Goal: Check status: Check status

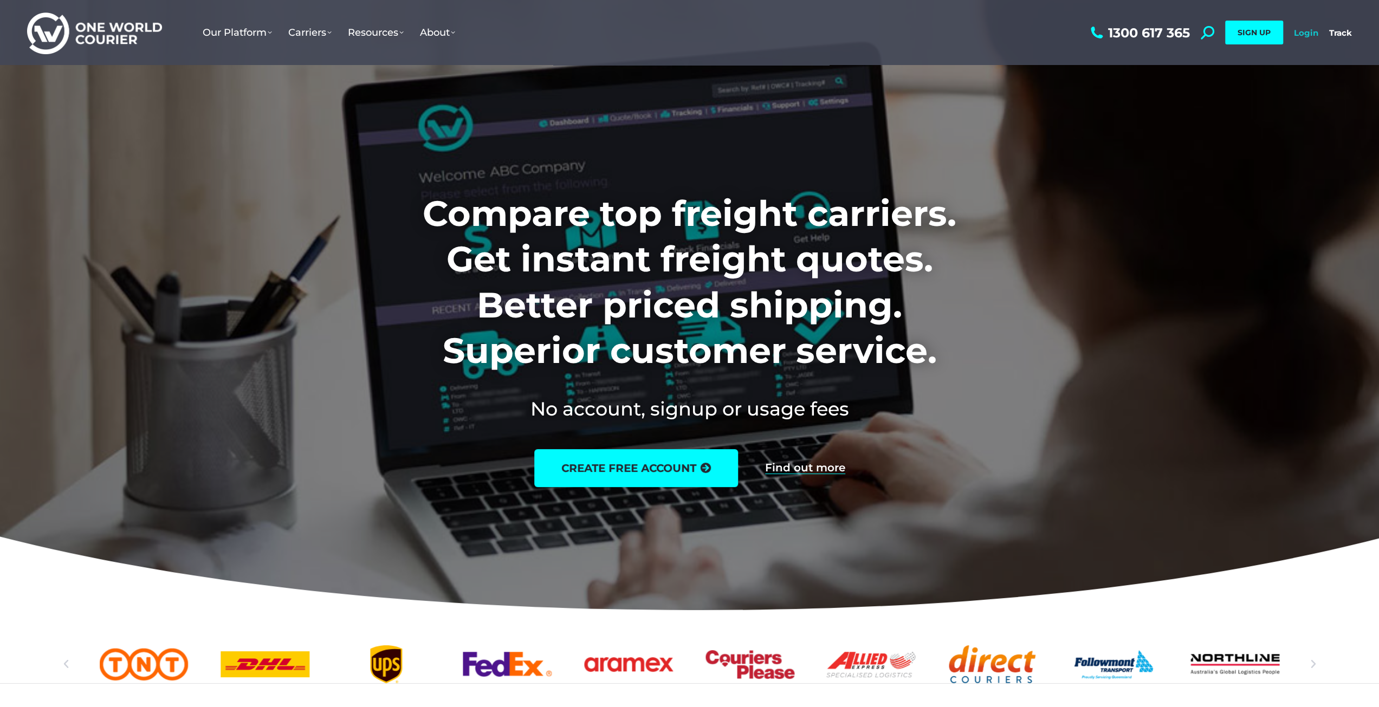
click at [1307, 31] on link "Login" at bounding box center [1306, 33] width 24 height 10
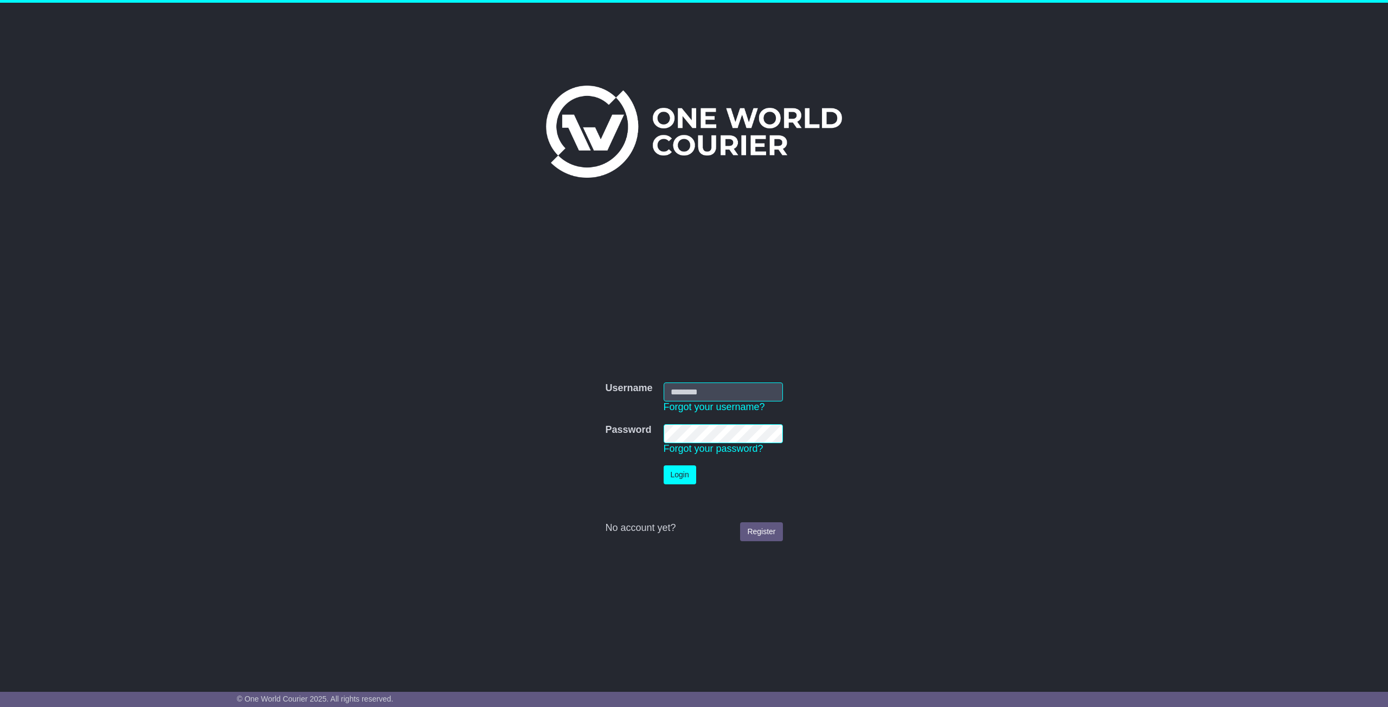
type input "**********"
click at [678, 480] on button "Login" at bounding box center [679, 475] width 33 height 19
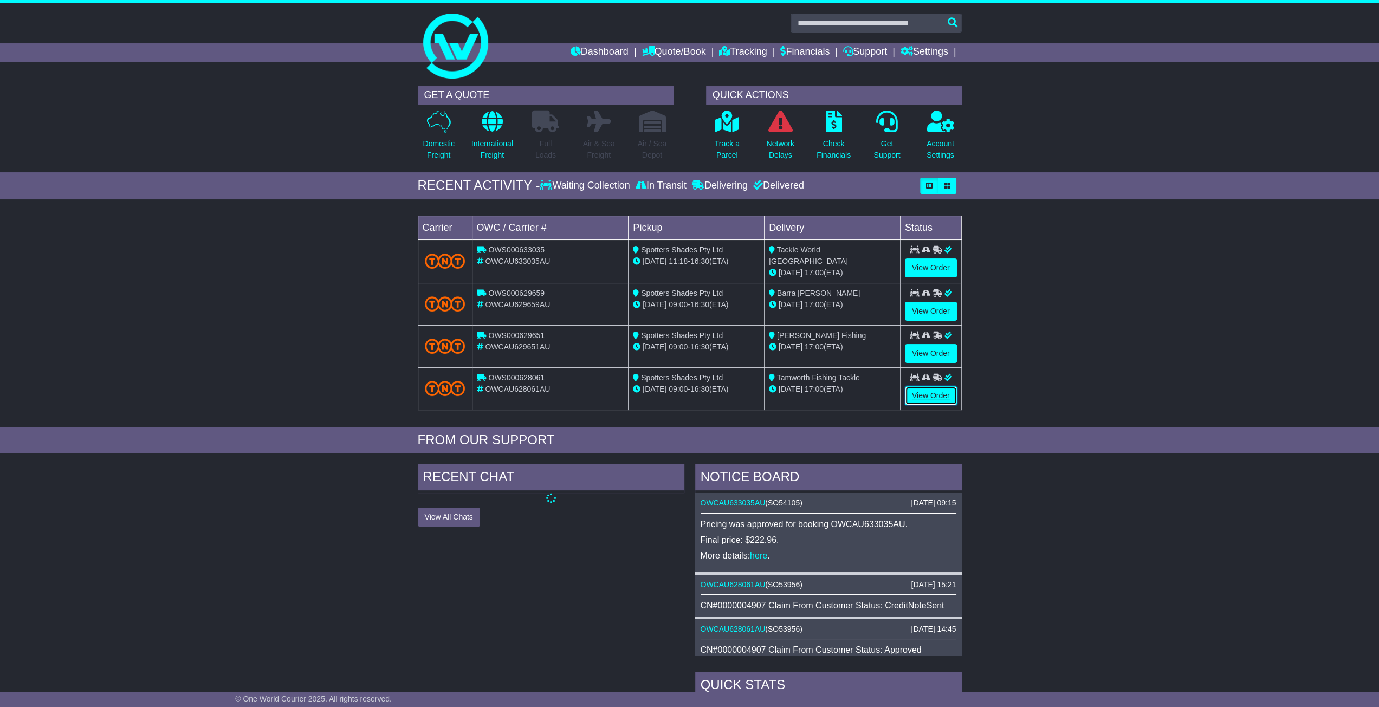
click at [922, 393] on link "View Order" at bounding box center [931, 395] width 52 height 19
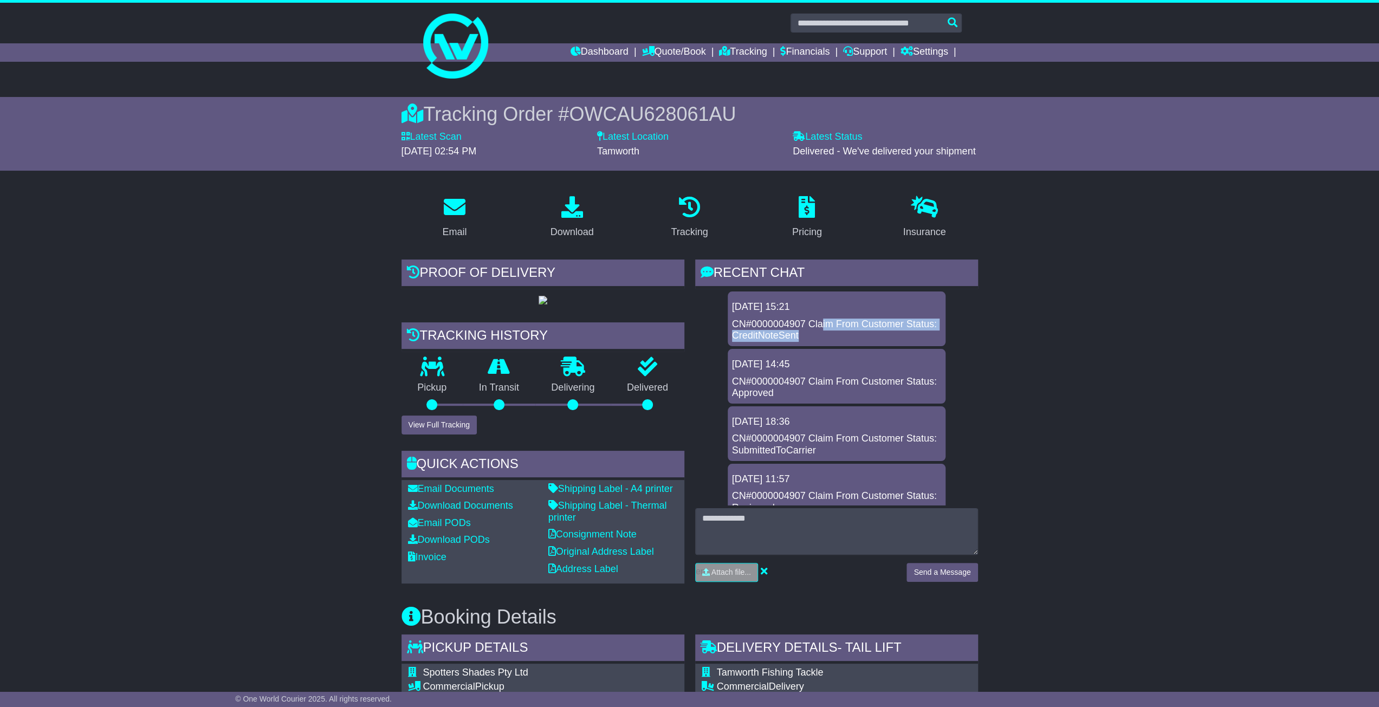
drag, startPoint x: 821, startPoint y: 320, endPoint x: 843, endPoint y: 331, distance: 24.7
click at [843, 331] on div "CN#0000004907 Claim From Customer Status: CreditNoteSent" at bounding box center [836, 330] width 209 height 23
click at [605, 51] on link "Dashboard" at bounding box center [600, 52] width 58 height 18
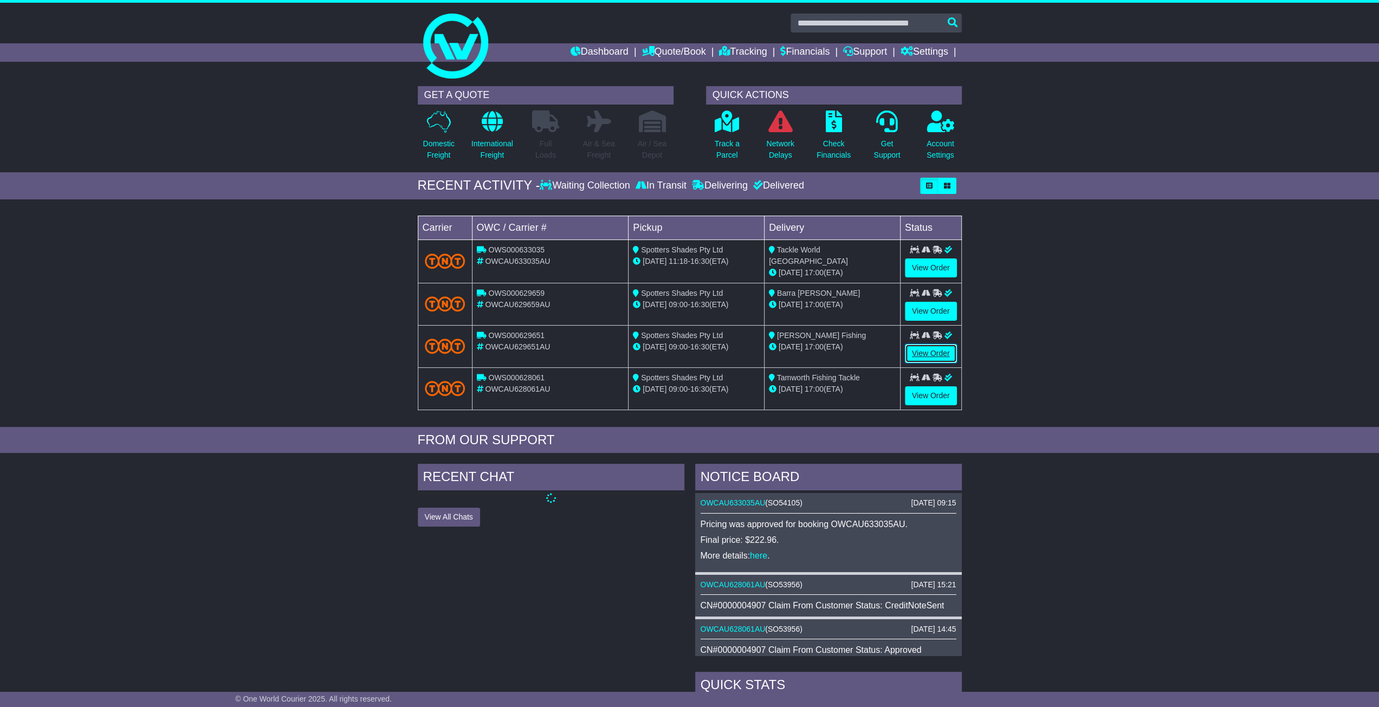
click at [928, 347] on link "View Order" at bounding box center [931, 353] width 52 height 19
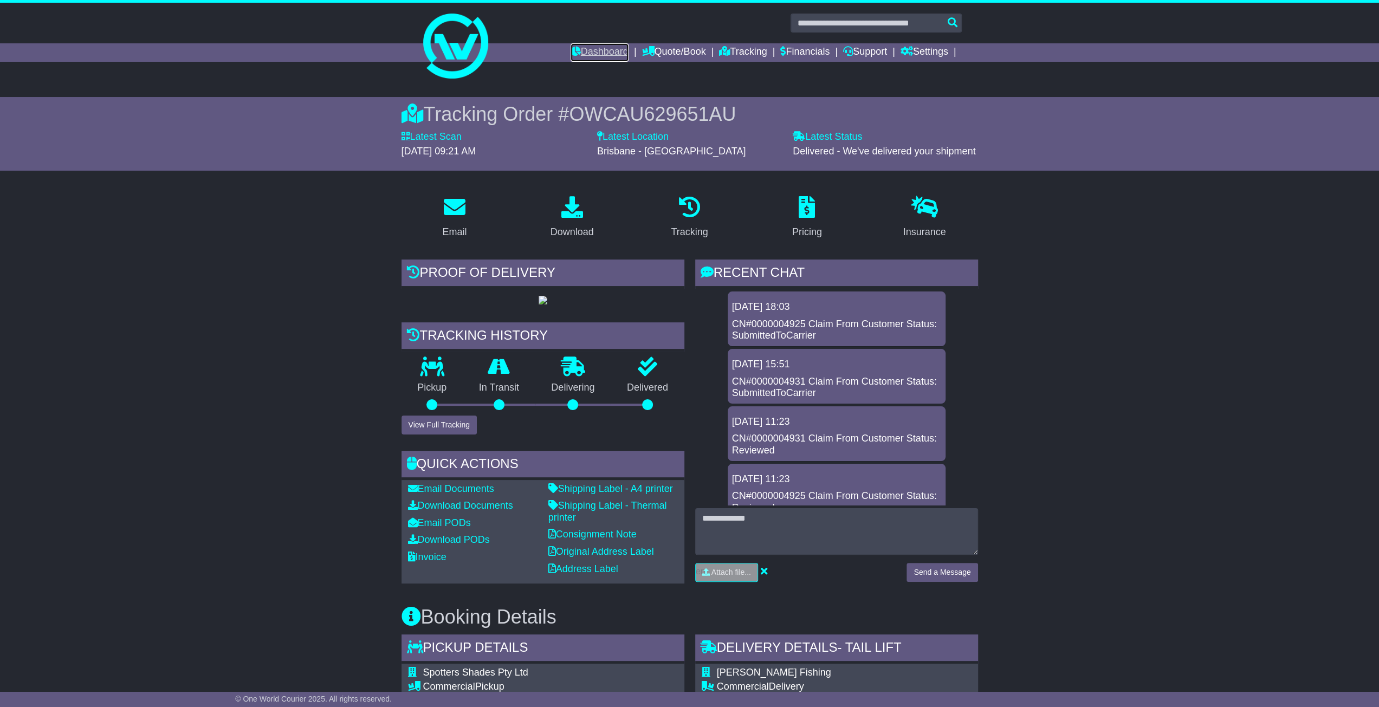
click at [596, 49] on link "Dashboard" at bounding box center [600, 52] width 58 height 18
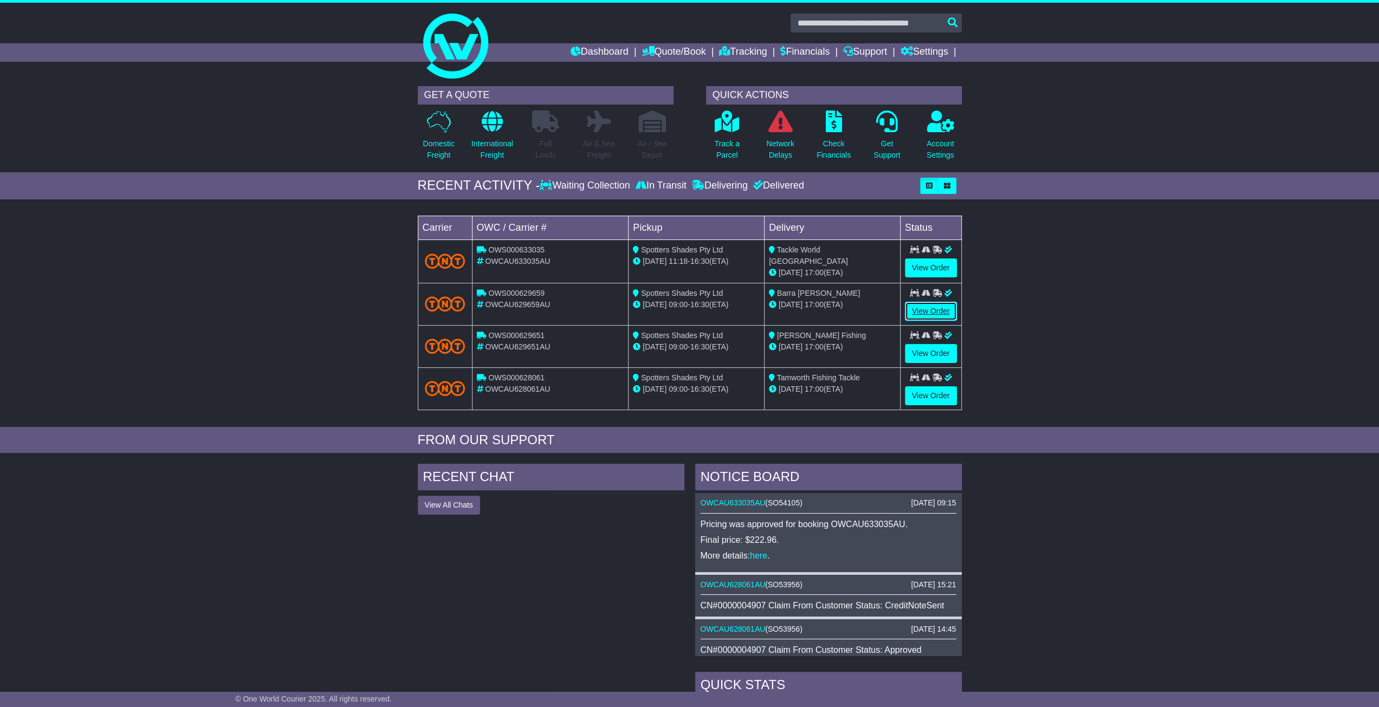
click at [943, 303] on link "View Order" at bounding box center [931, 311] width 52 height 19
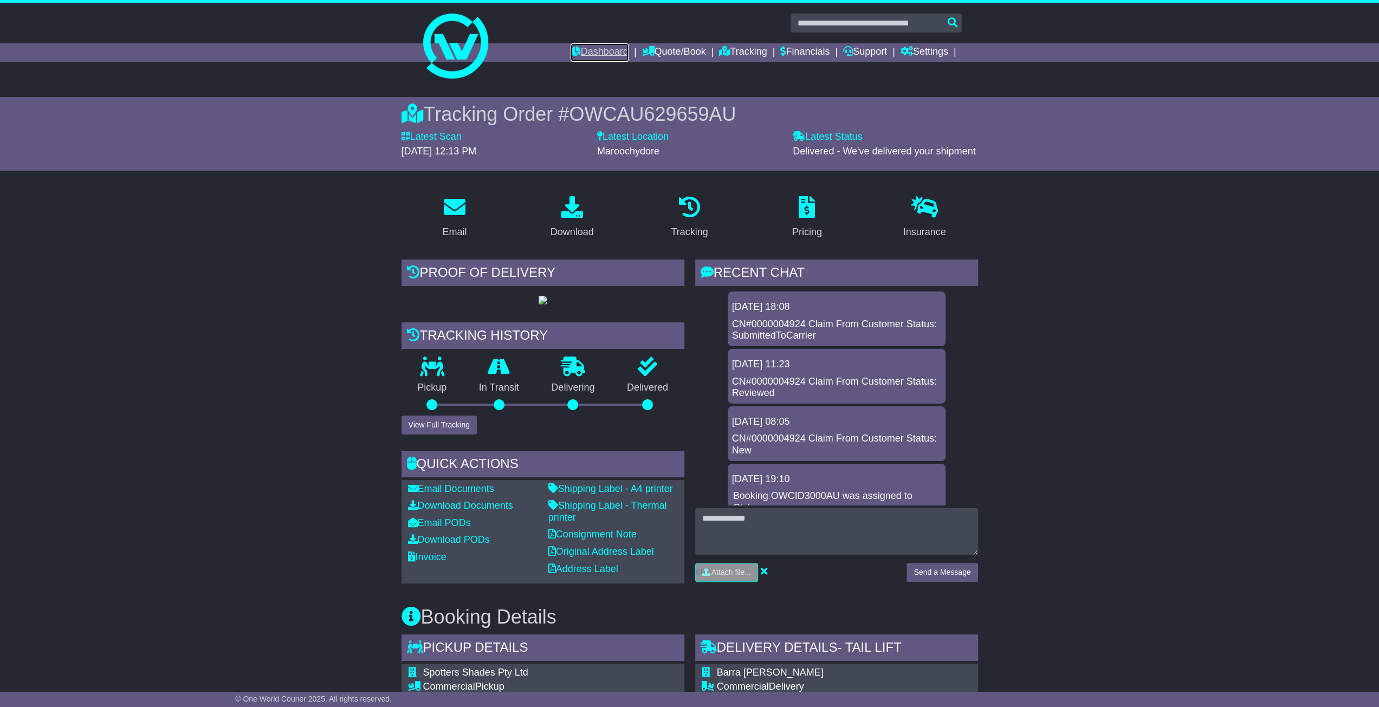
click at [572, 43] on link "Dashboard" at bounding box center [600, 52] width 58 height 18
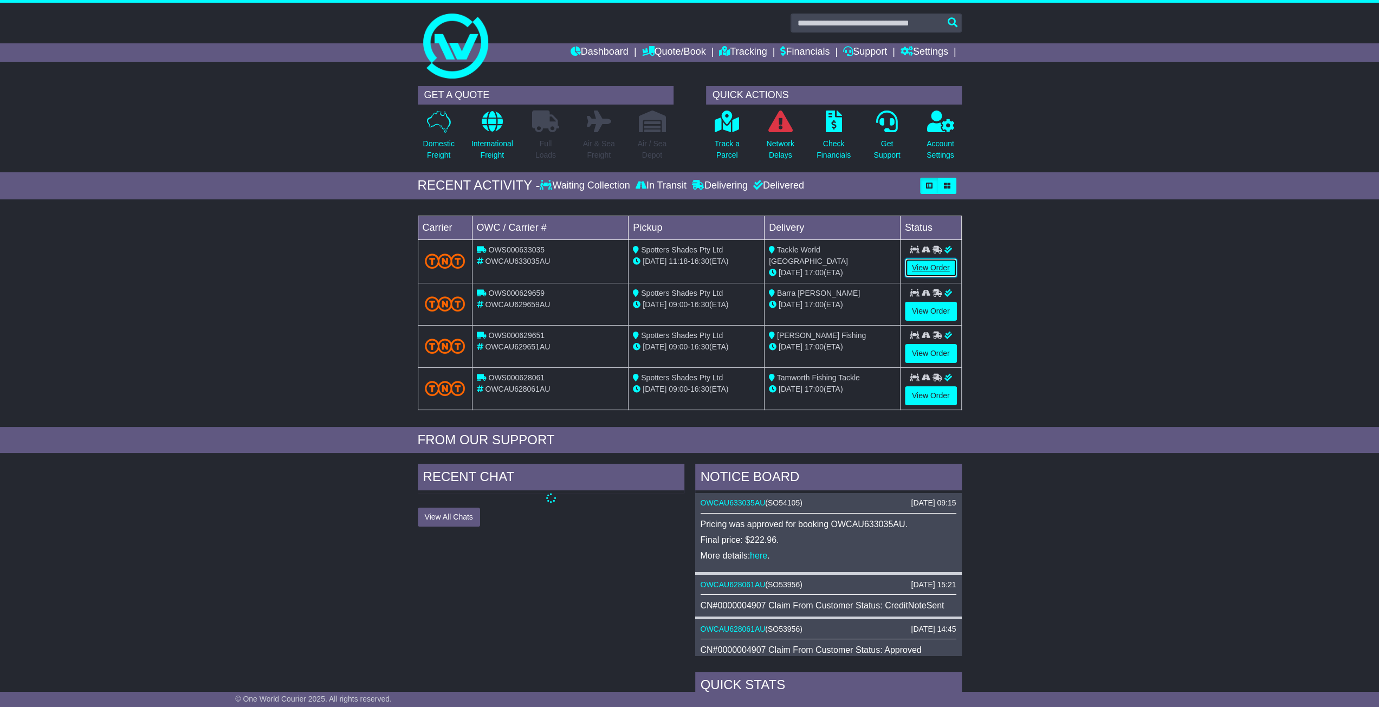
click at [920, 267] on link "View Order" at bounding box center [931, 268] width 52 height 19
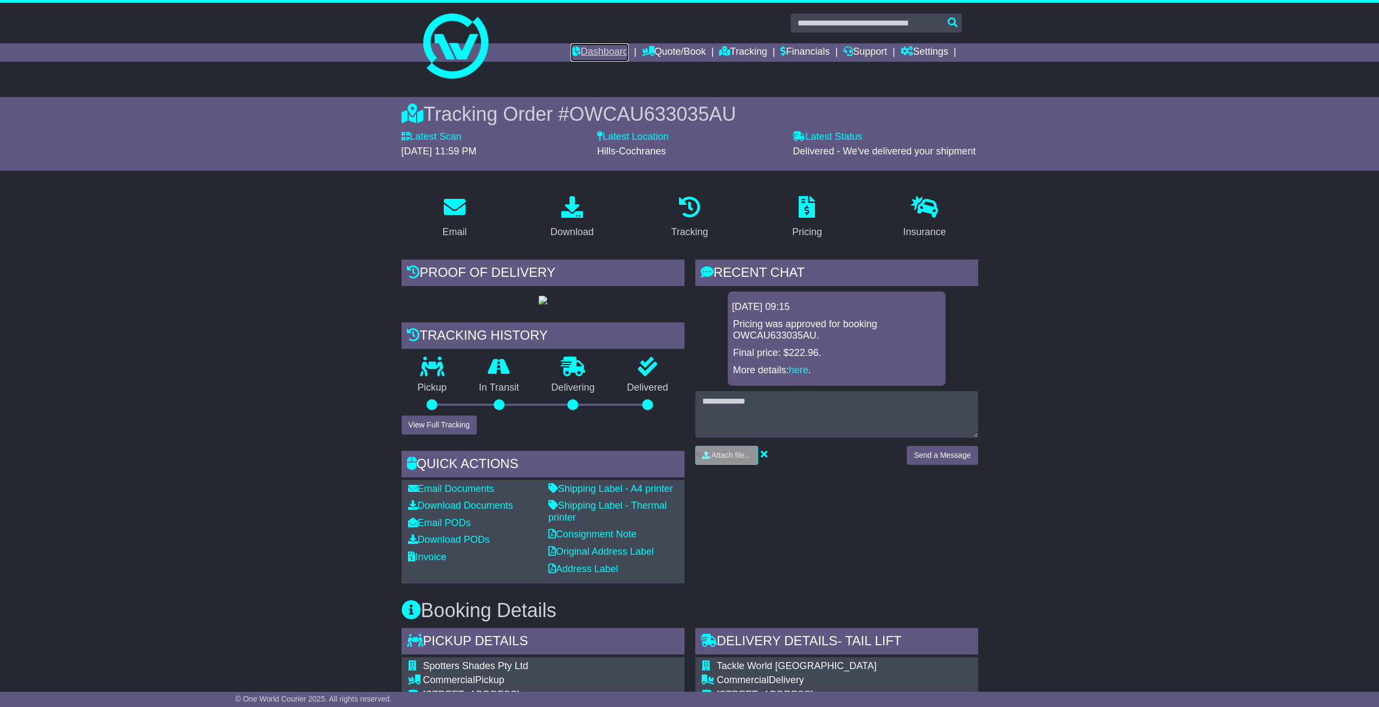
click at [578, 51] on link "Dashboard" at bounding box center [600, 52] width 58 height 18
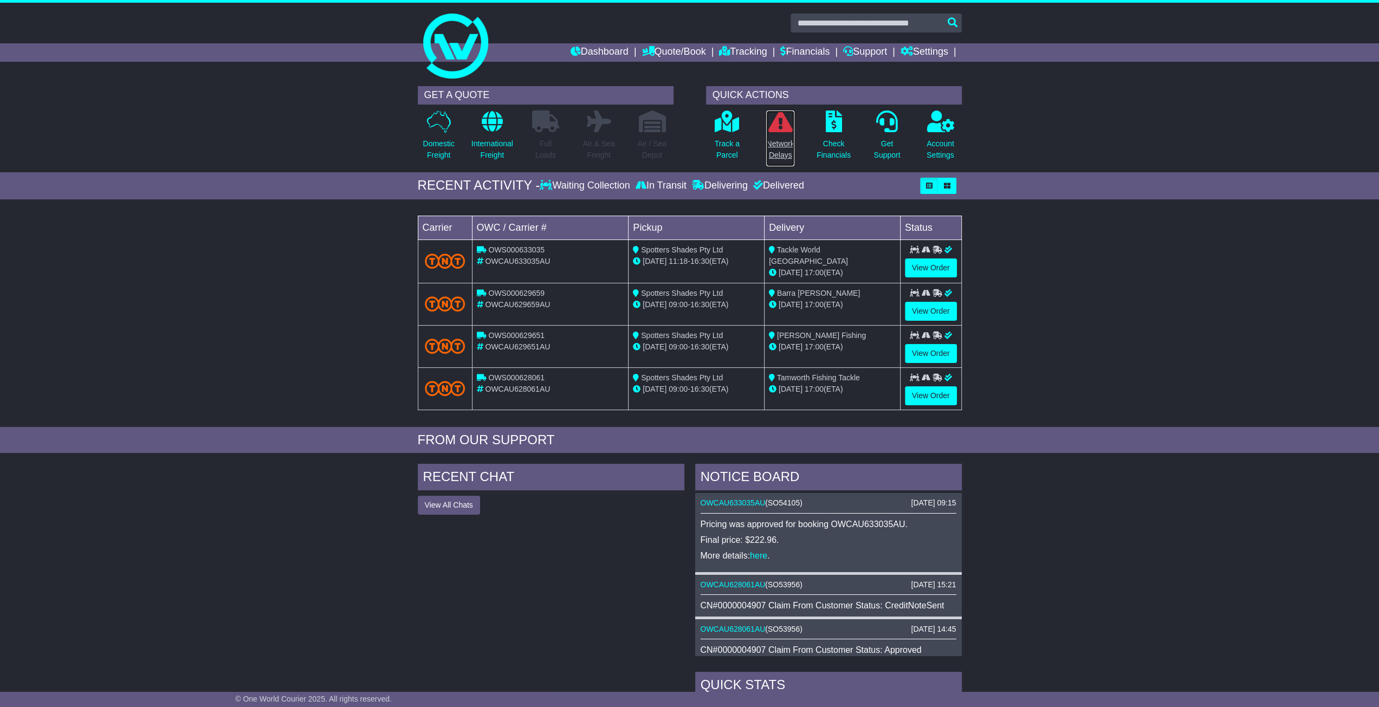
click at [776, 149] on p "Network Delays" at bounding box center [780, 149] width 28 height 23
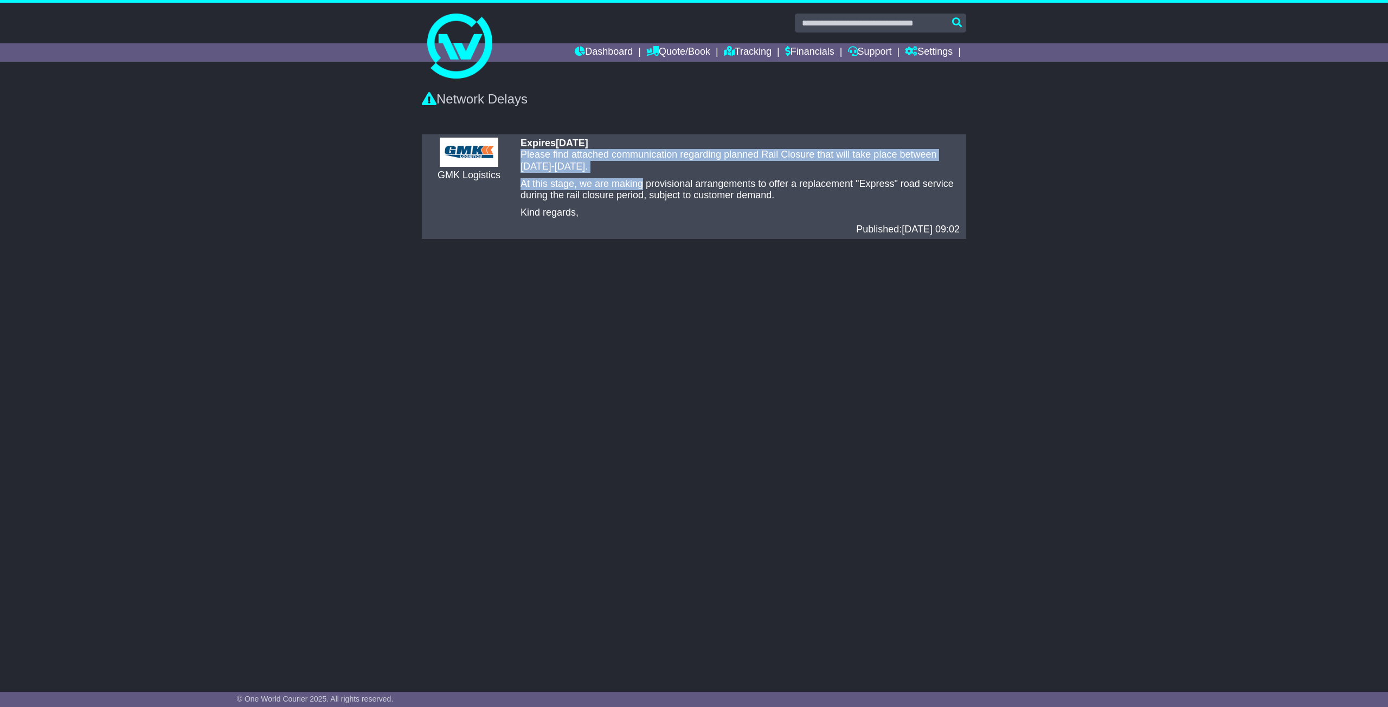
drag, startPoint x: 523, startPoint y: 158, endPoint x: 642, endPoint y: 175, distance: 119.8
click at [642, 175] on div "Please find attached communication regarding planned Rail Closure that will tak…" at bounding box center [739, 183] width 439 height 69
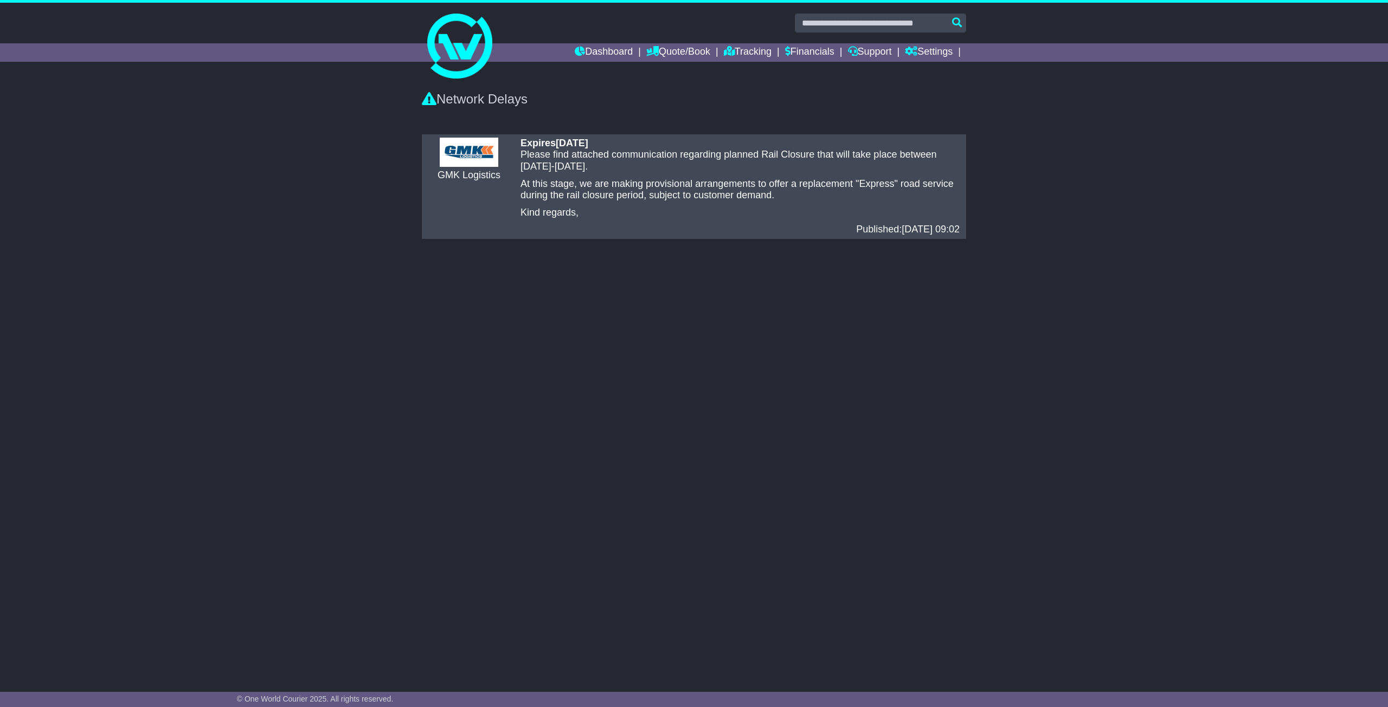
drag, startPoint x: 610, startPoint y: 166, endPoint x: 513, endPoint y: 155, distance: 97.7
click at [513, 155] on div "GMK Logistics Expires [DATE] Please find attached communication regarding plann…" at bounding box center [694, 187] width 542 height 98
click at [517, 156] on div "Expires [DATE] Please find attached communication regarding planned Rail Closur…" at bounding box center [740, 187] width 450 height 98
